Goal: Find specific page/section: Find specific page/section

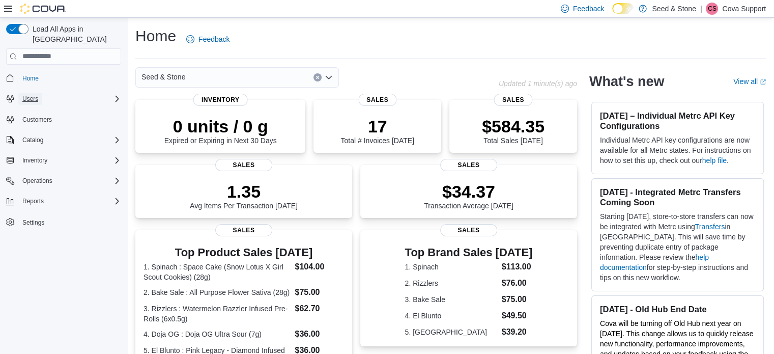
click at [31, 95] on span "Users" at bounding box center [30, 99] width 16 height 8
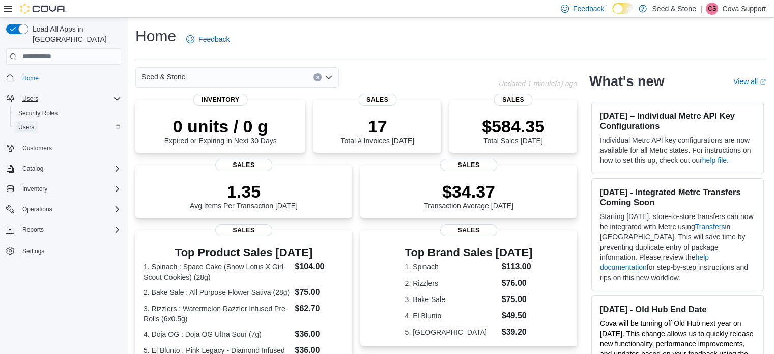
click at [25, 123] on span "Users" at bounding box center [26, 127] width 16 height 8
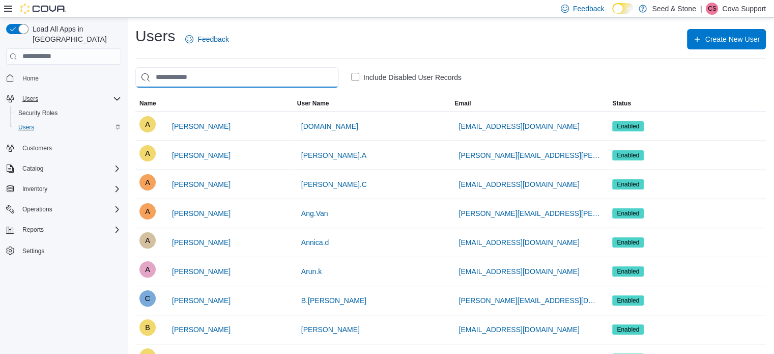
click at [219, 77] on input "search" at bounding box center [237, 77] width 204 height 20
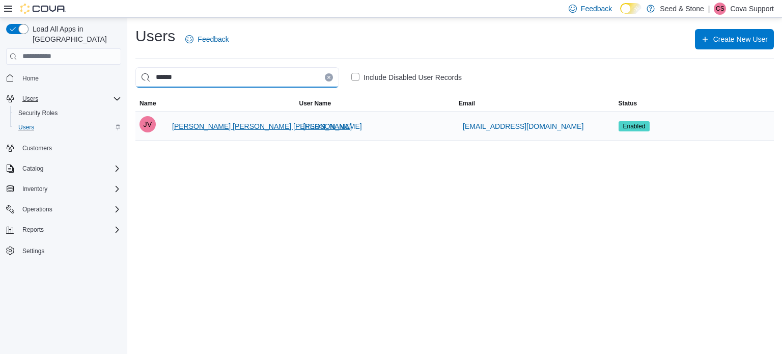
type input "******"
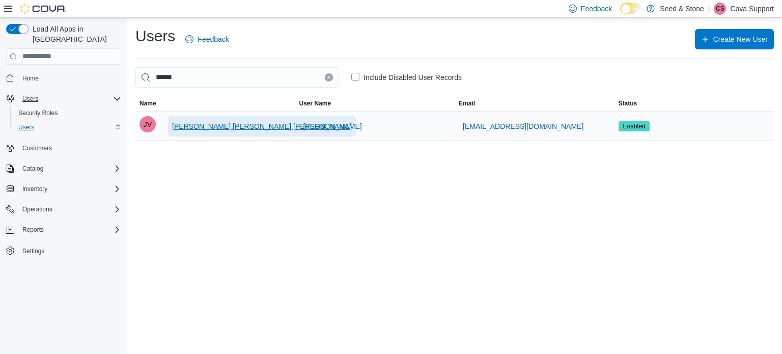
click at [215, 126] on span "[PERSON_NAME] [PERSON_NAME] [PERSON_NAME]" at bounding box center [262, 126] width 180 height 10
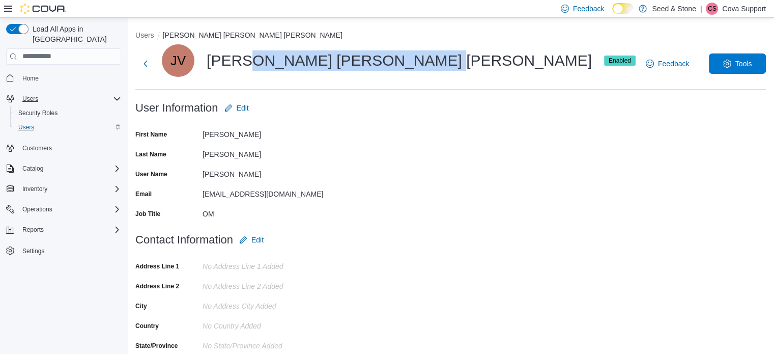
drag, startPoint x: 246, startPoint y: 59, endPoint x: 412, endPoint y: 65, distance: 165.5
click at [412, 65] on div "JV [PERSON_NAME] [PERSON_NAME] [PERSON_NAME] Enabled" at bounding box center [399, 60] width 474 height 33
copy div "[PERSON_NAME] [PERSON_NAME]"
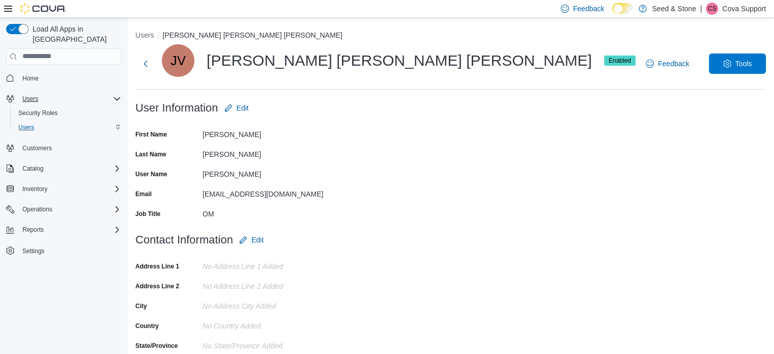
click at [737, 7] on p "Cova Support" at bounding box center [744, 9] width 44 height 12
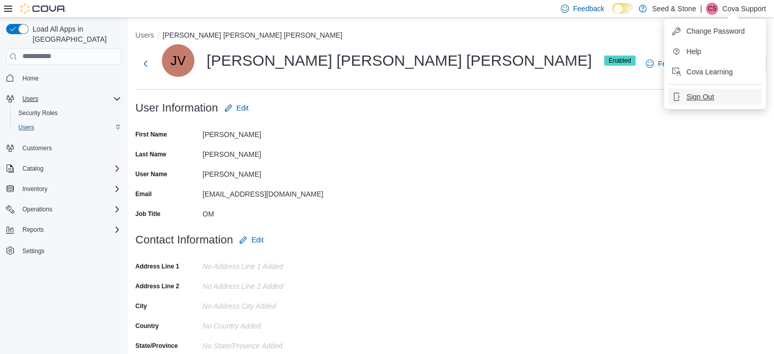
click at [699, 98] on span "Sign Out" at bounding box center [699, 97] width 27 height 10
